Goal: Download file/media

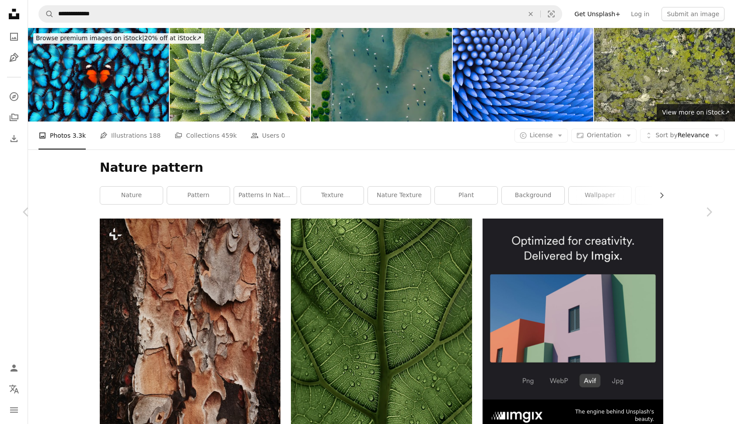
scroll to position [233, 0]
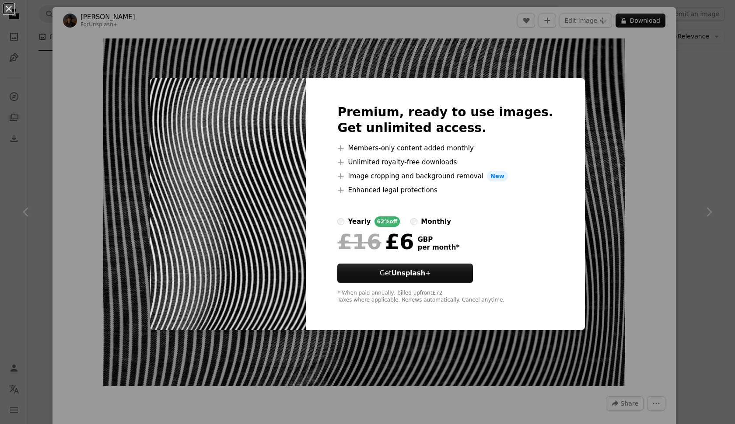
click at [652, 274] on div "An X shape Premium, ready to use images. Get unlimited access. A plus sign Memb…" at bounding box center [367, 212] width 735 height 424
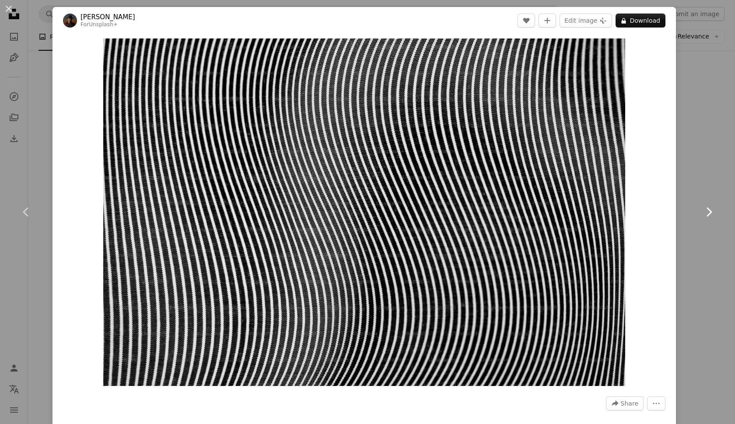
click at [706, 211] on icon "Chevron right" at bounding box center [708, 212] width 14 height 14
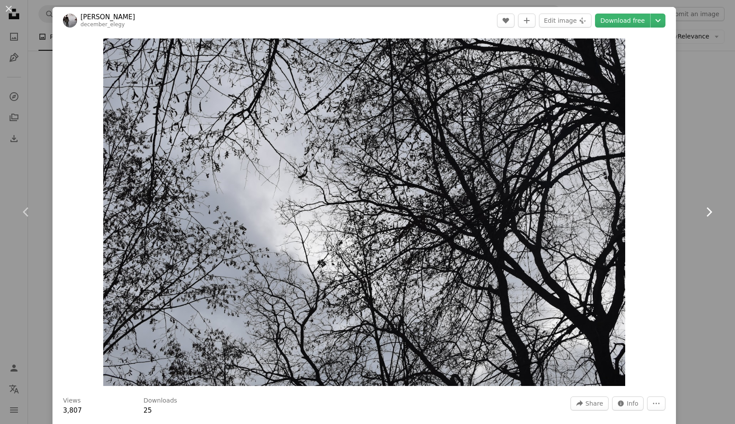
click at [706, 211] on icon "Chevron right" at bounding box center [708, 212] width 14 height 14
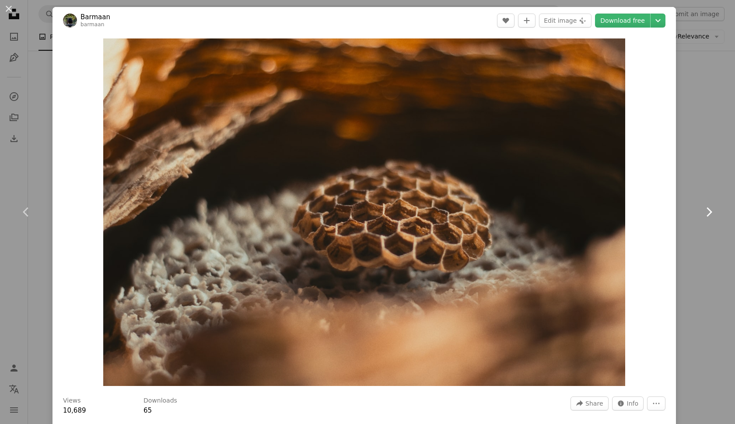
click at [706, 211] on icon "Chevron right" at bounding box center [708, 212] width 14 height 14
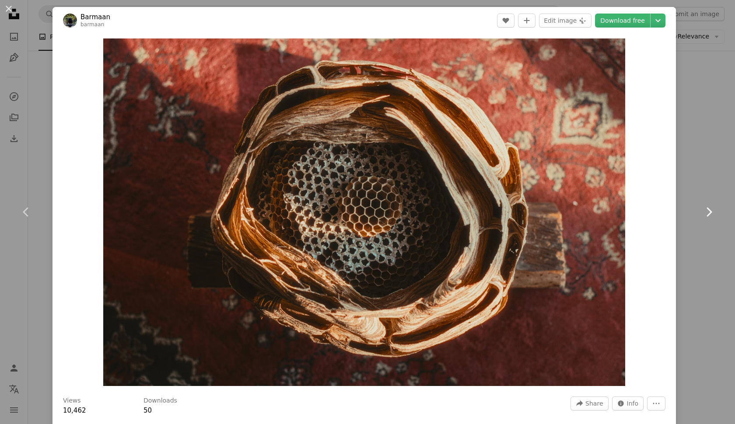
click at [706, 211] on icon "Chevron right" at bounding box center [708, 212] width 14 height 14
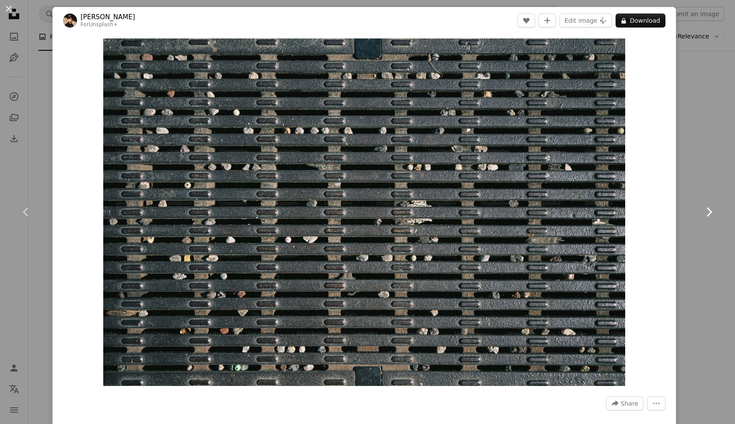
click at [706, 211] on icon "Chevron right" at bounding box center [708, 212] width 14 height 14
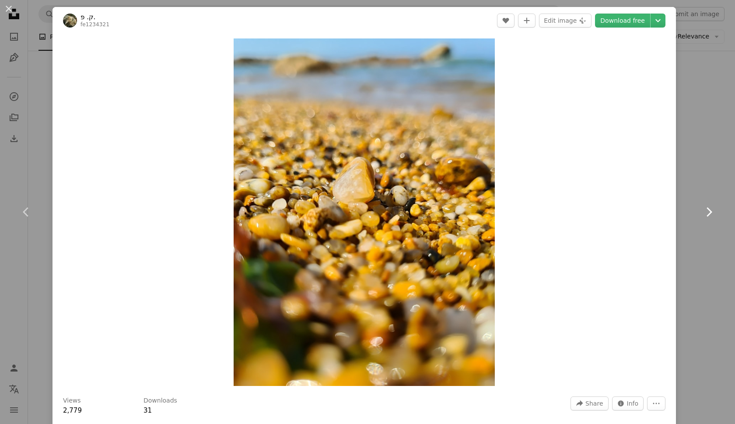
click at [706, 210] on icon "Chevron right" at bounding box center [708, 212] width 14 height 14
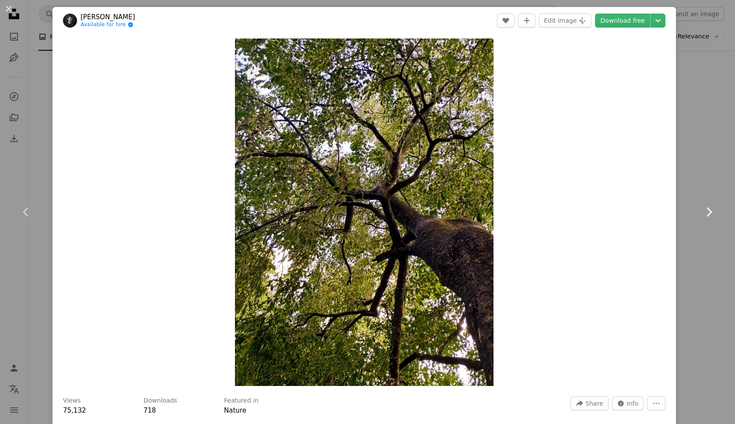
click at [706, 210] on icon "Chevron right" at bounding box center [708, 212] width 14 height 14
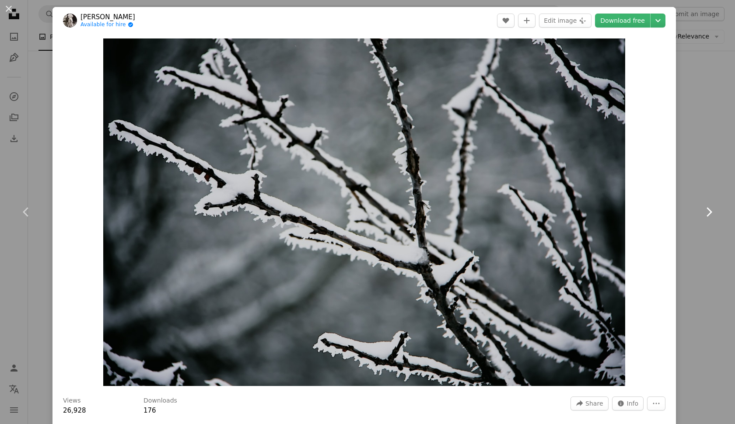
click at [706, 213] on icon "Chevron right" at bounding box center [708, 212] width 14 height 14
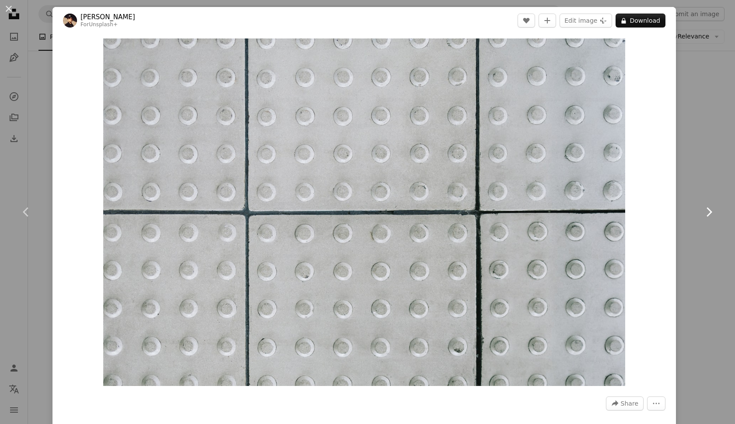
click at [708, 216] on icon at bounding box center [709, 211] width 6 height 9
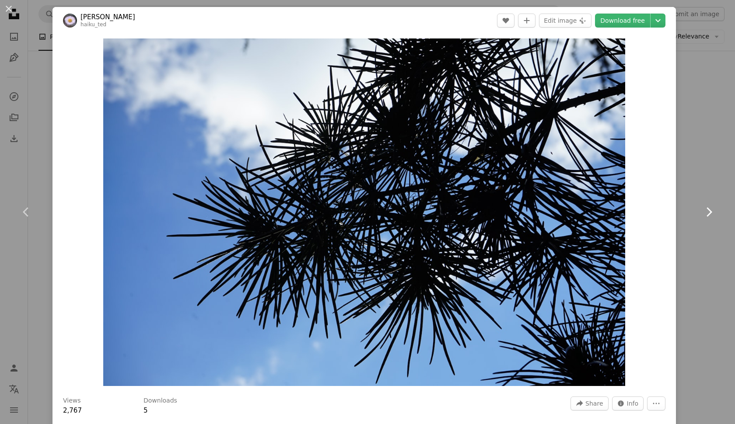
click at [705, 218] on icon "Chevron right" at bounding box center [708, 212] width 14 height 14
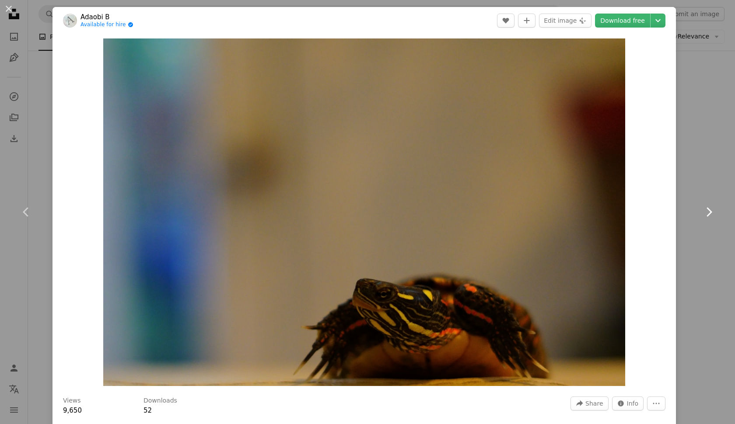
click at [704, 217] on icon "Chevron right" at bounding box center [708, 212] width 14 height 14
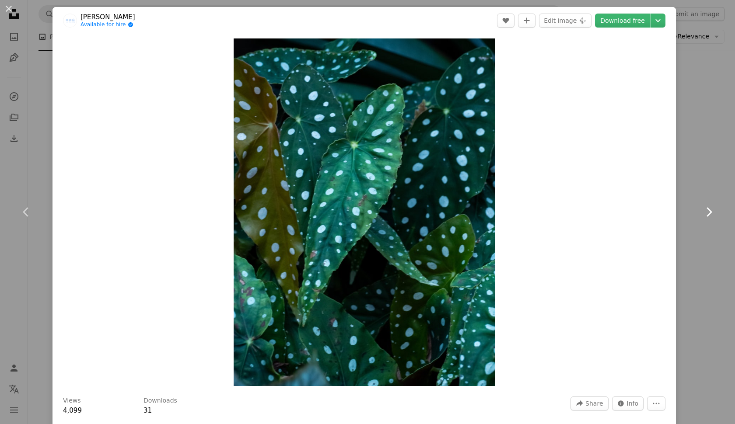
click at [703, 205] on link "Chevron right" at bounding box center [708, 212] width 52 height 84
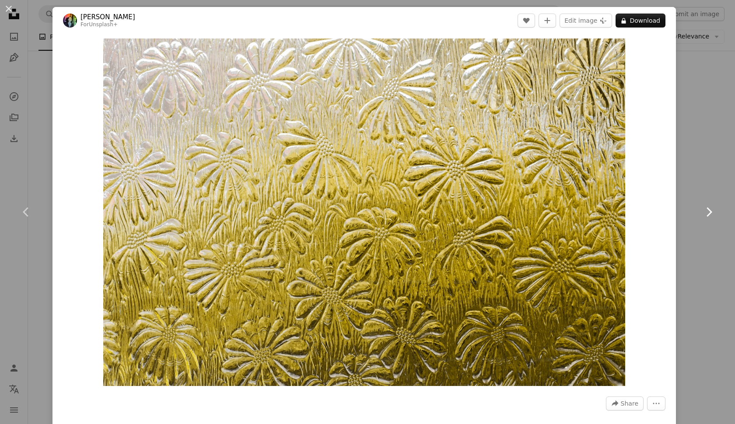
click at [700, 209] on link "Chevron right" at bounding box center [708, 212] width 52 height 84
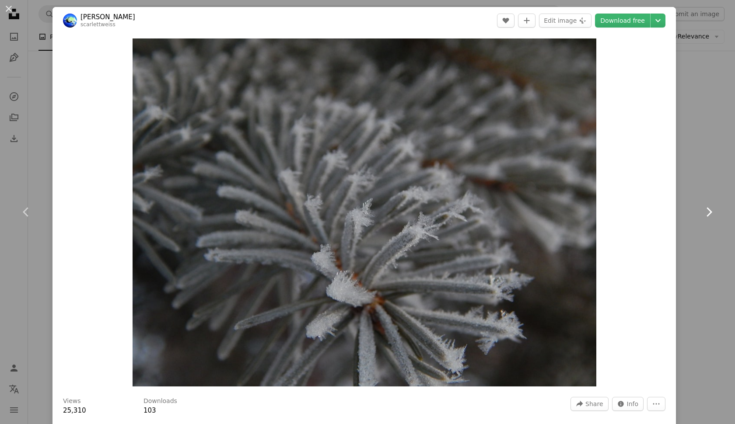
click at [709, 210] on icon at bounding box center [709, 211] width 6 height 9
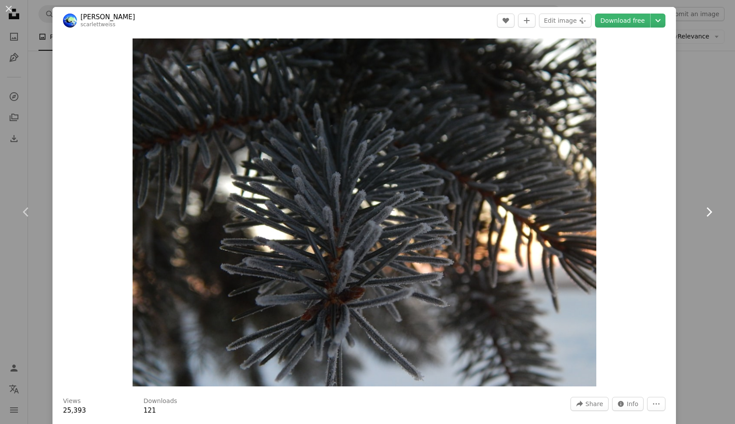
click at [709, 210] on icon at bounding box center [709, 211] width 6 height 9
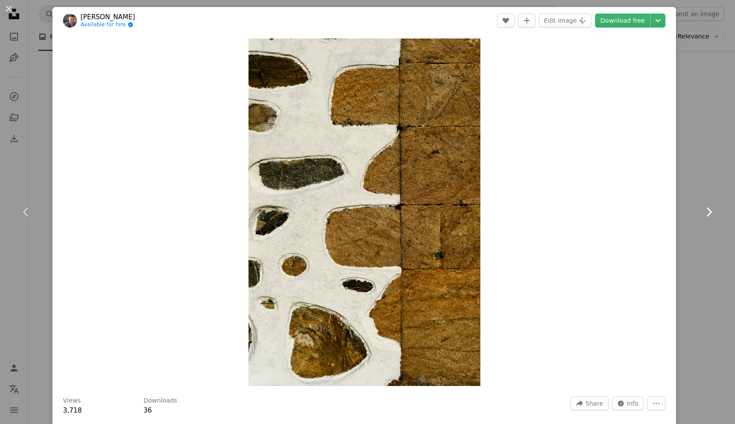
click at [711, 209] on icon "Chevron right" at bounding box center [708, 212] width 14 height 14
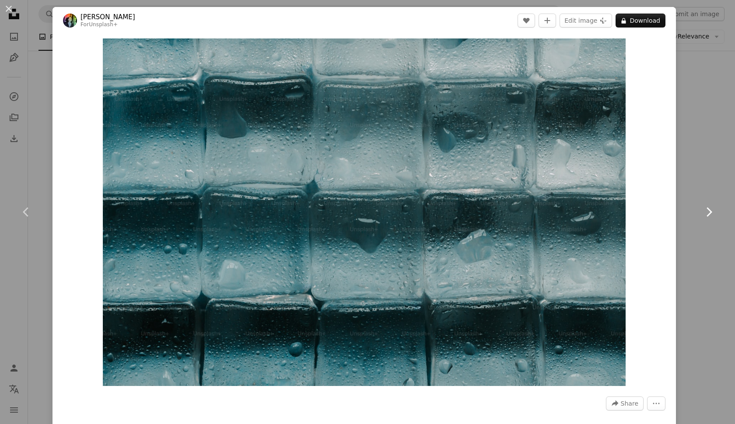
click at [711, 209] on icon "Chevron right" at bounding box center [708, 212] width 14 height 14
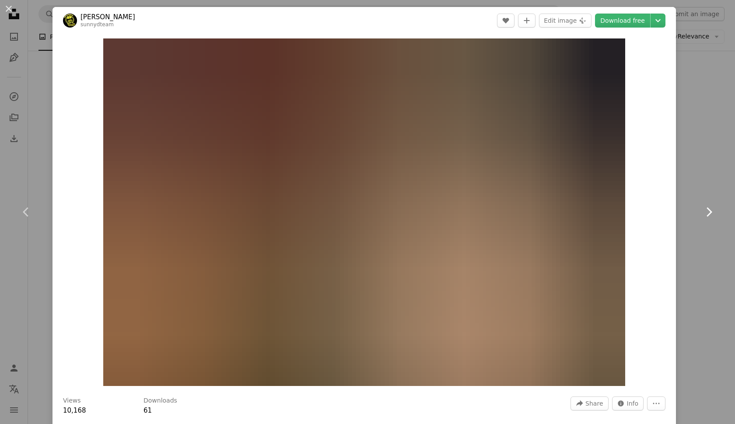
click at [707, 212] on icon "Chevron right" at bounding box center [708, 212] width 14 height 14
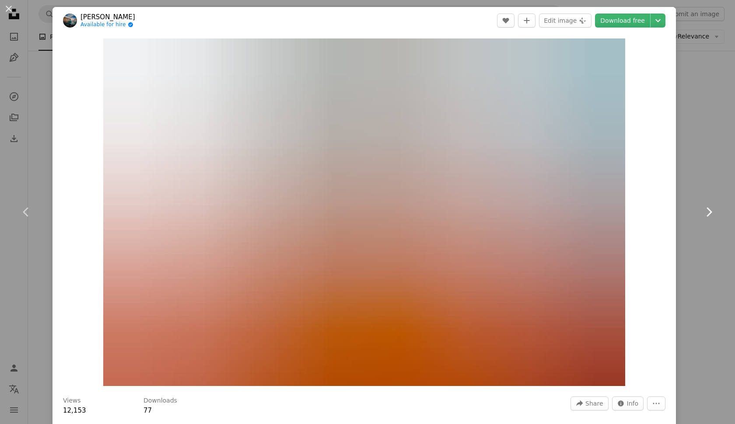
click at [706, 213] on icon "Chevron right" at bounding box center [708, 212] width 14 height 14
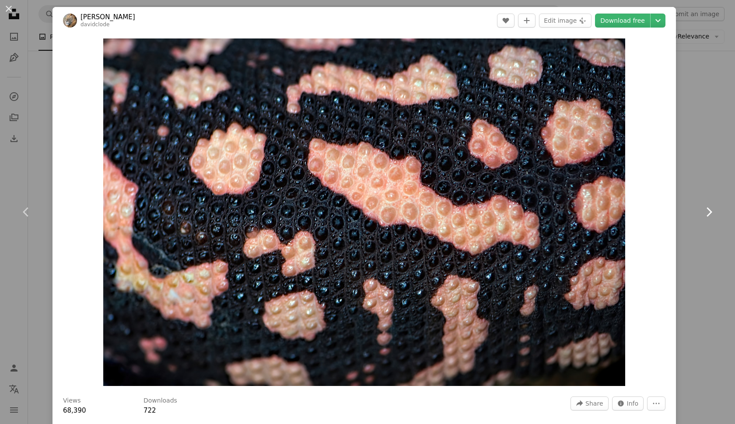
click at [706, 213] on icon "Chevron right" at bounding box center [708, 212] width 14 height 14
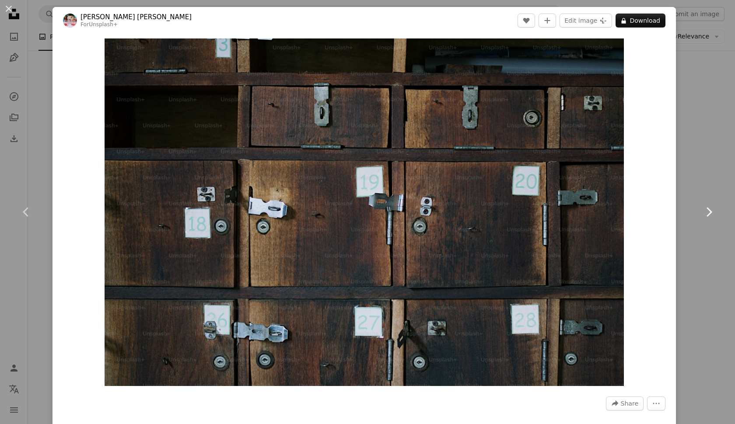
click at [703, 215] on icon "Chevron right" at bounding box center [708, 212] width 14 height 14
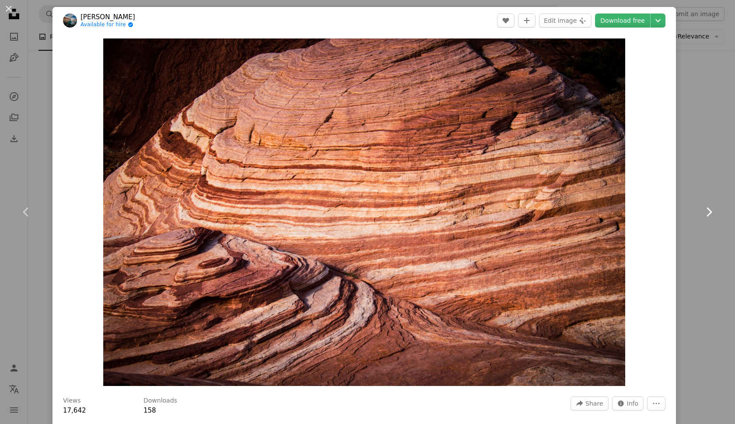
click at [710, 217] on icon "Chevron right" at bounding box center [708, 212] width 14 height 14
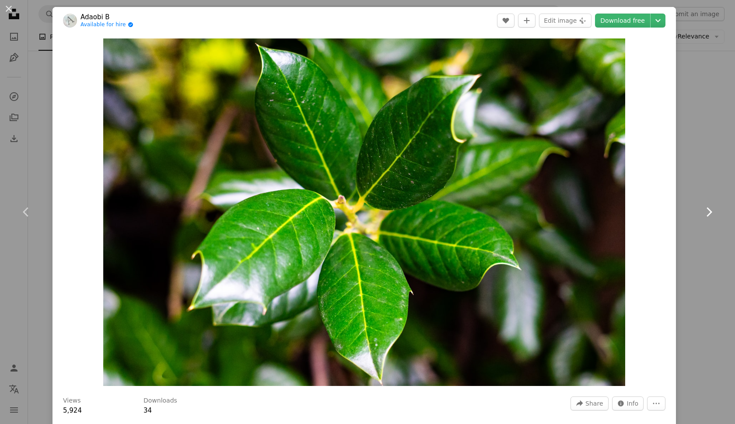
click at [710, 217] on icon "Chevron right" at bounding box center [708, 212] width 14 height 14
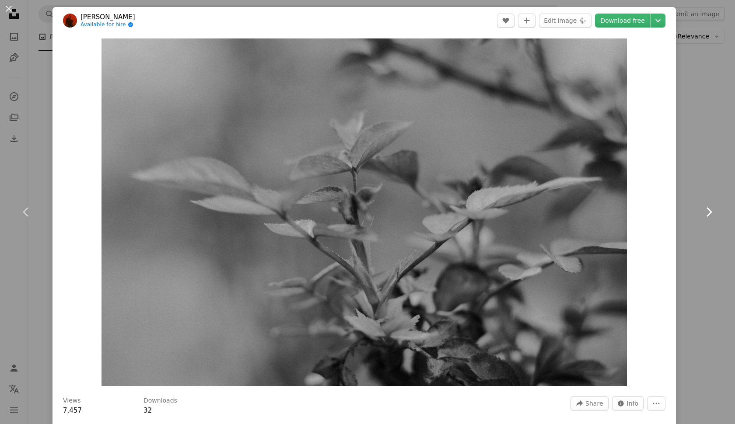
click at [710, 217] on icon "Chevron right" at bounding box center [708, 212] width 14 height 14
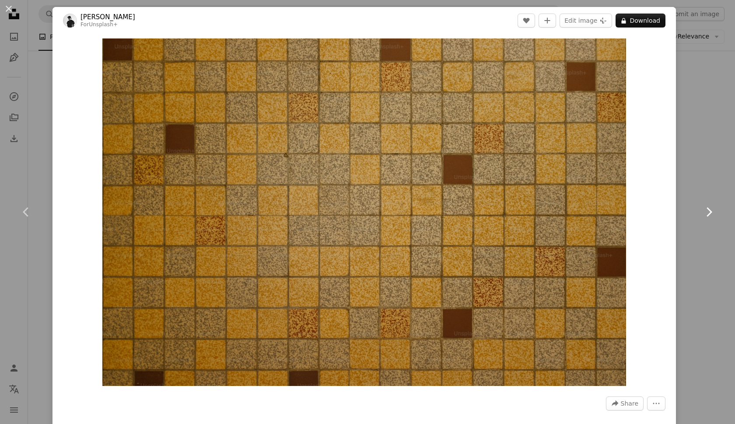
click at [710, 217] on icon "Chevron right" at bounding box center [708, 212] width 14 height 14
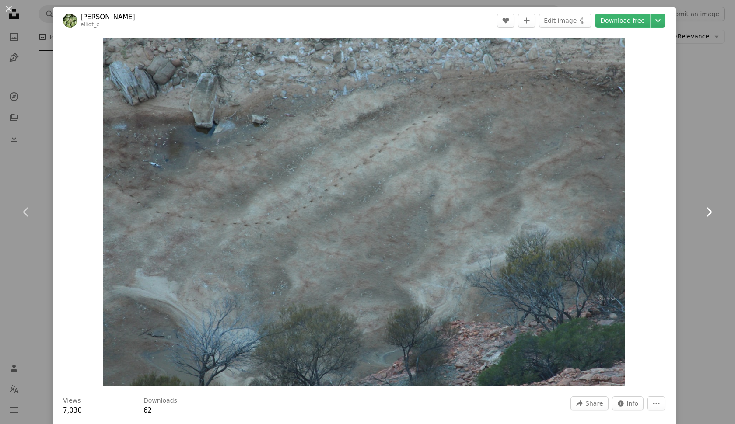
click at [710, 217] on icon "Chevron right" at bounding box center [708, 212] width 14 height 14
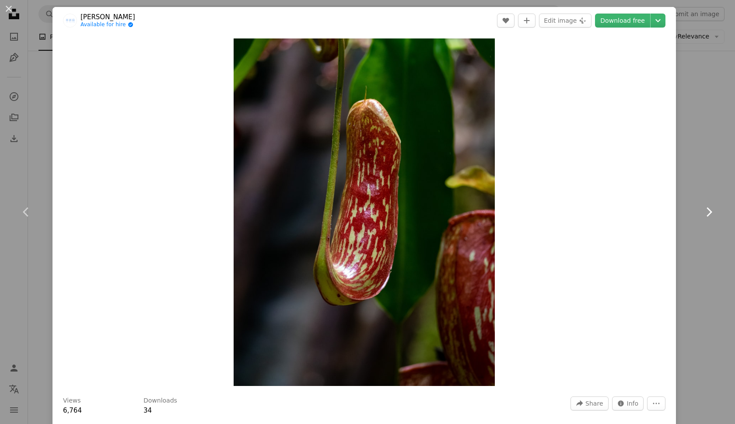
click at [710, 216] on icon "Chevron right" at bounding box center [708, 212] width 14 height 14
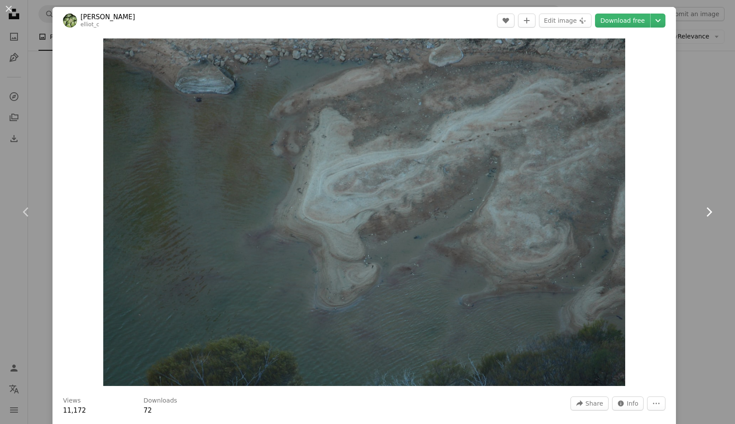
click at [710, 216] on icon "Chevron right" at bounding box center [708, 212] width 14 height 14
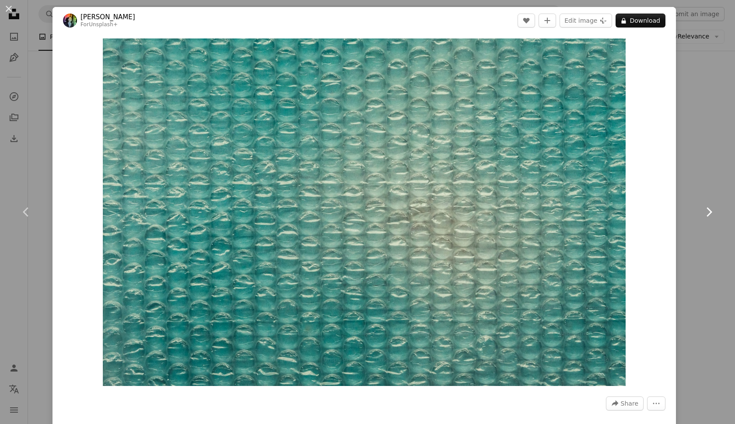
click at [708, 211] on icon "Chevron right" at bounding box center [708, 212] width 14 height 14
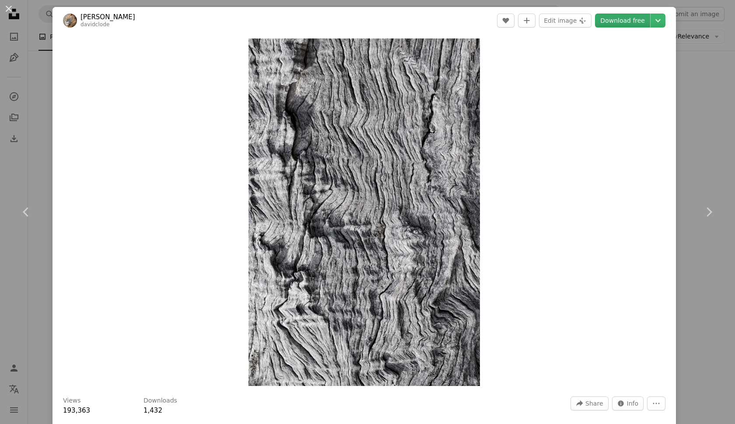
click at [618, 17] on link "Download free" at bounding box center [622, 21] width 55 height 14
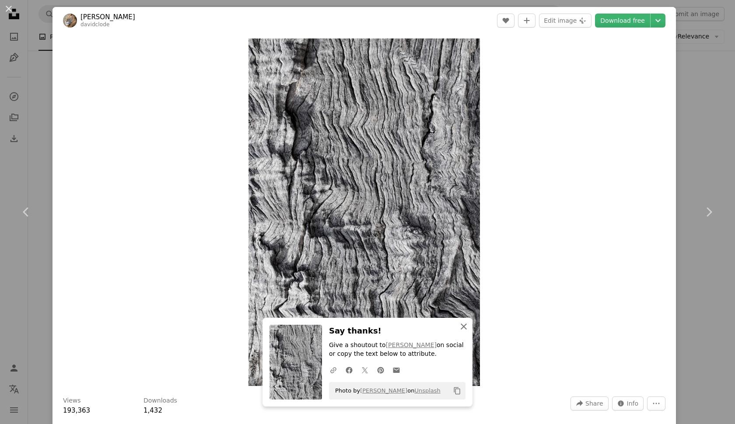
click at [465, 325] on icon "An X shape" at bounding box center [463, 326] width 10 height 10
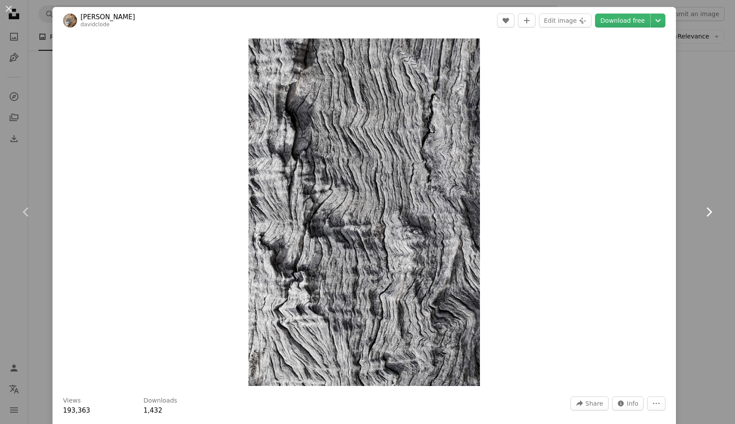
click at [706, 213] on icon "Chevron right" at bounding box center [708, 212] width 14 height 14
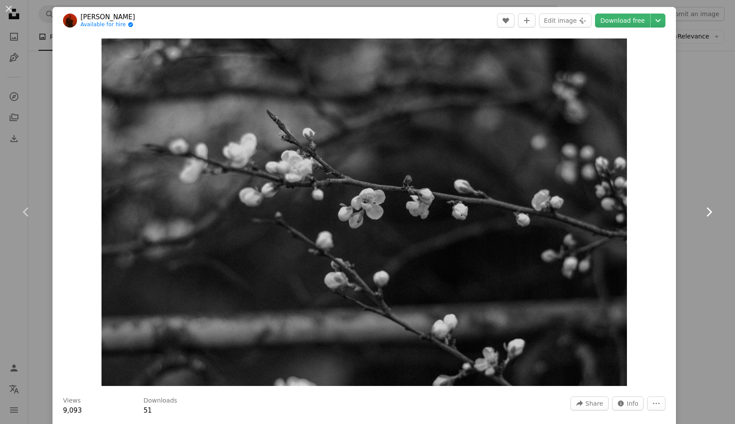
click at [706, 213] on icon "Chevron right" at bounding box center [708, 212] width 14 height 14
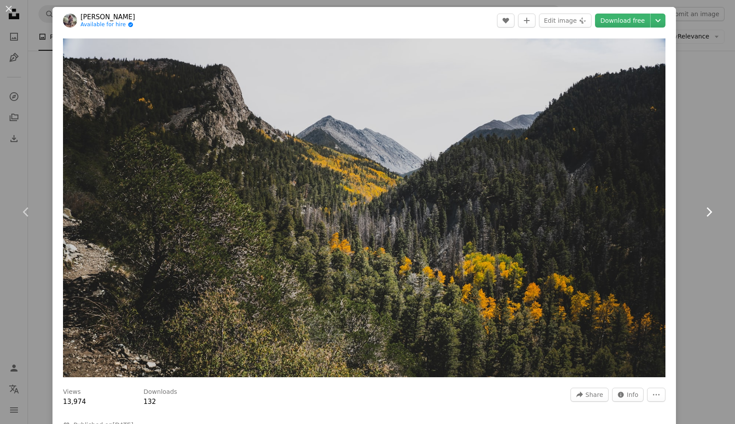
click at [706, 213] on icon "Chevron right" at bounding box center [708, 212] width 14 height 14
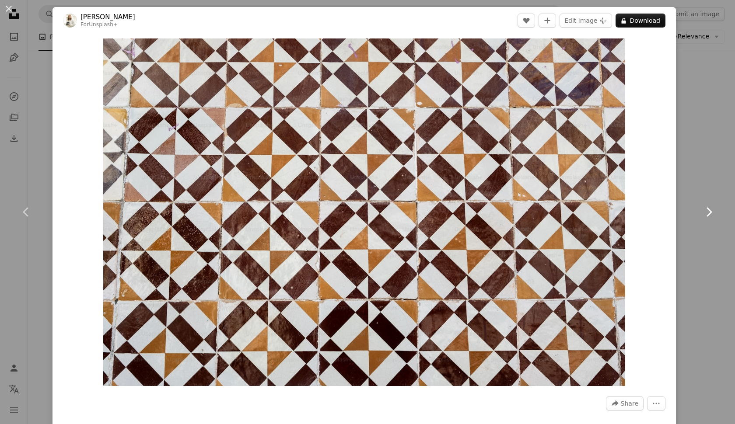
click at [708, 210] on icon "Chevron right" at bounding box center [708, 212] width 14 height 14
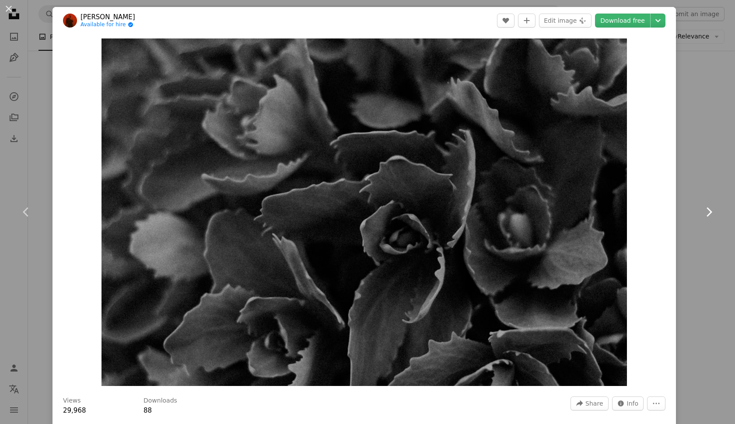
click at [708, 210] on icon "Chevron right" at bounding box center [708, 212] width 14 height 14
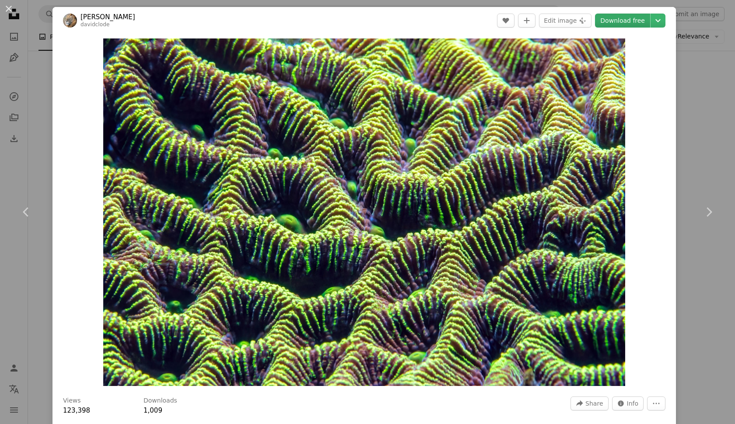
click at [627, 16] on link "Download free" at bounding box center [622, 21] width 55 height 14
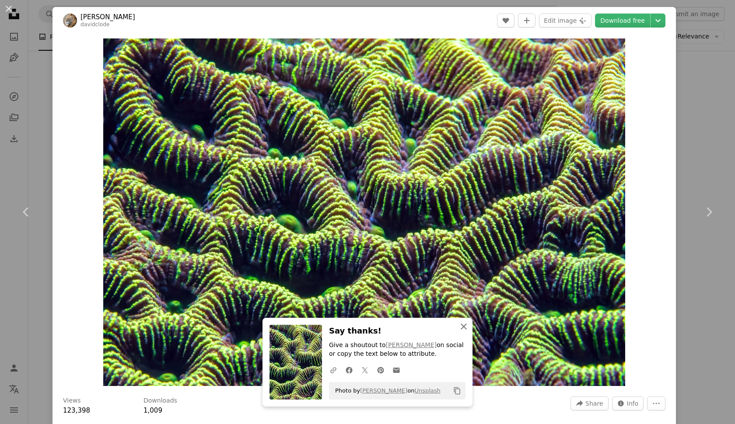
click at [464, 331] on icon "An X shape" at bounding box center [463, 326] width 10 height 10
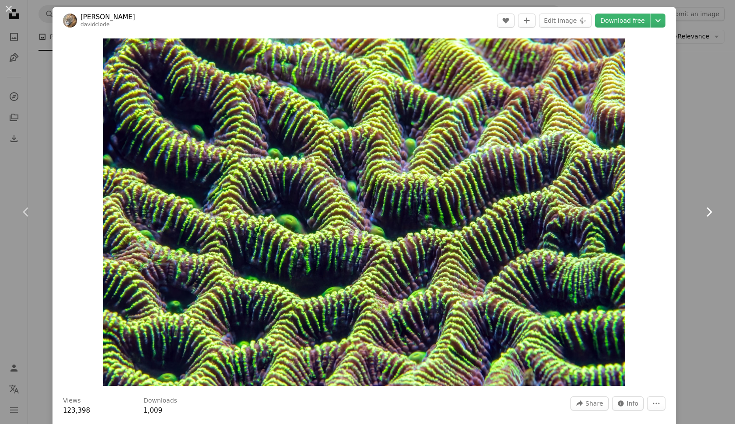
click at [712, 211] on icon "Chevron right" at bounding box center [708, 212] width 14 height 14
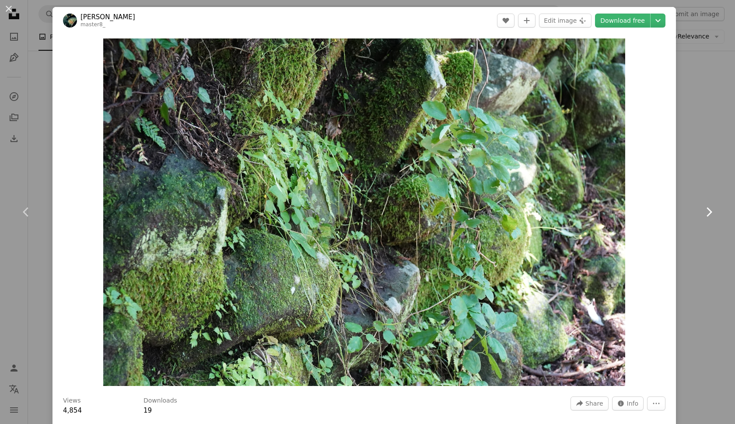
click at [707, 210] on icon "Chevron right" at bounding box center [708, 212] width 14 height 14
